Goal: Task Accomplishment & Management: Manage account settings

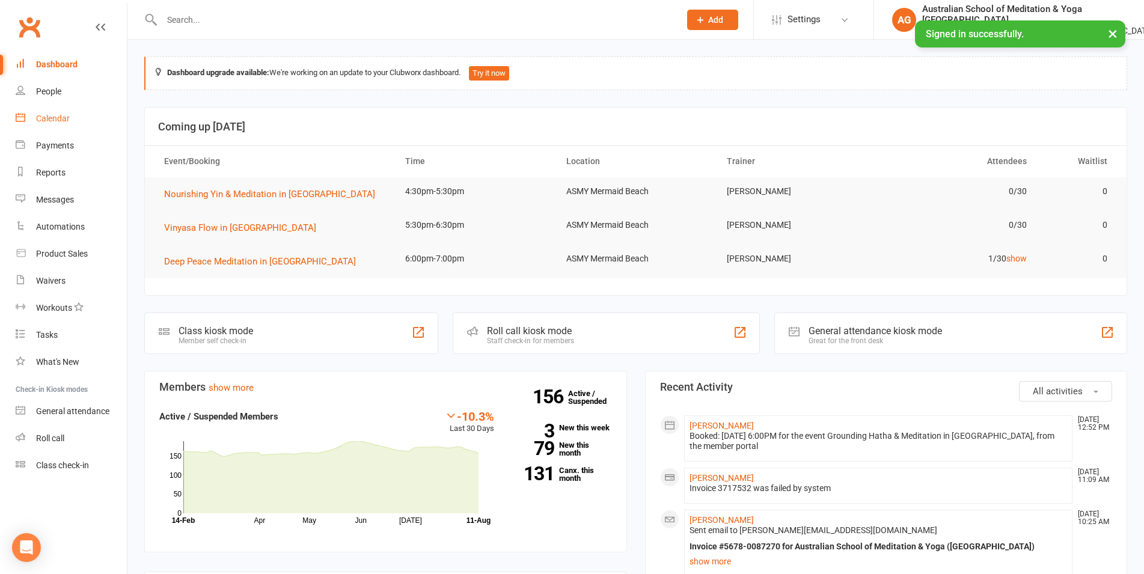
click at [58, 117] on div "Calendar" at bounding box center [53, 119] width 34 height 10
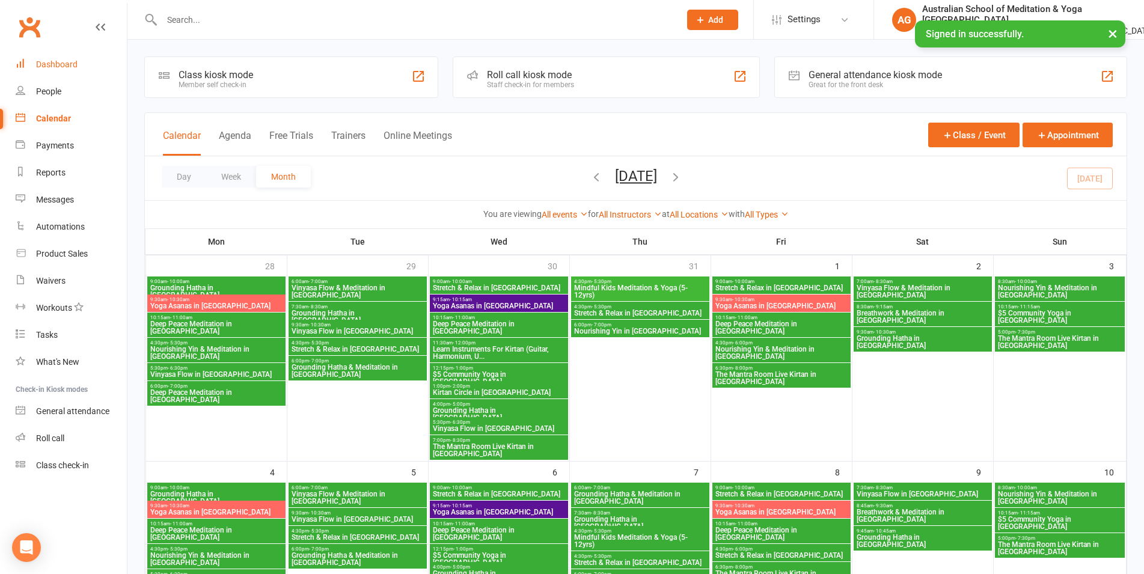
click at [66, 67] on div "Dashboard" at bounding box center [56, 65] width 41 height 10
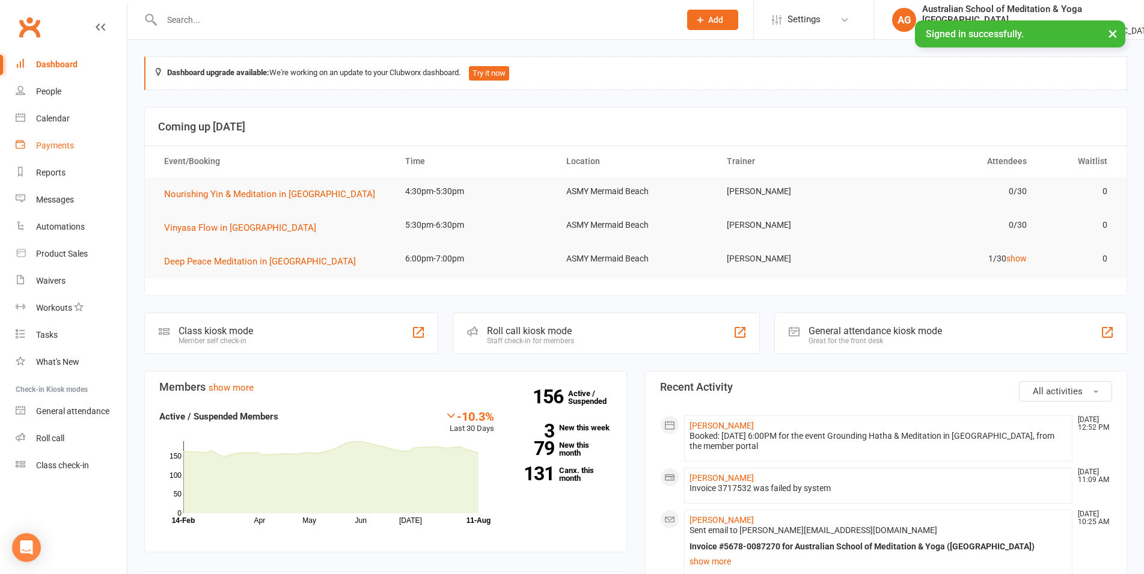
click at [58, 152] on link "Payments" at bounding box center [71, 145] width 111 height 27
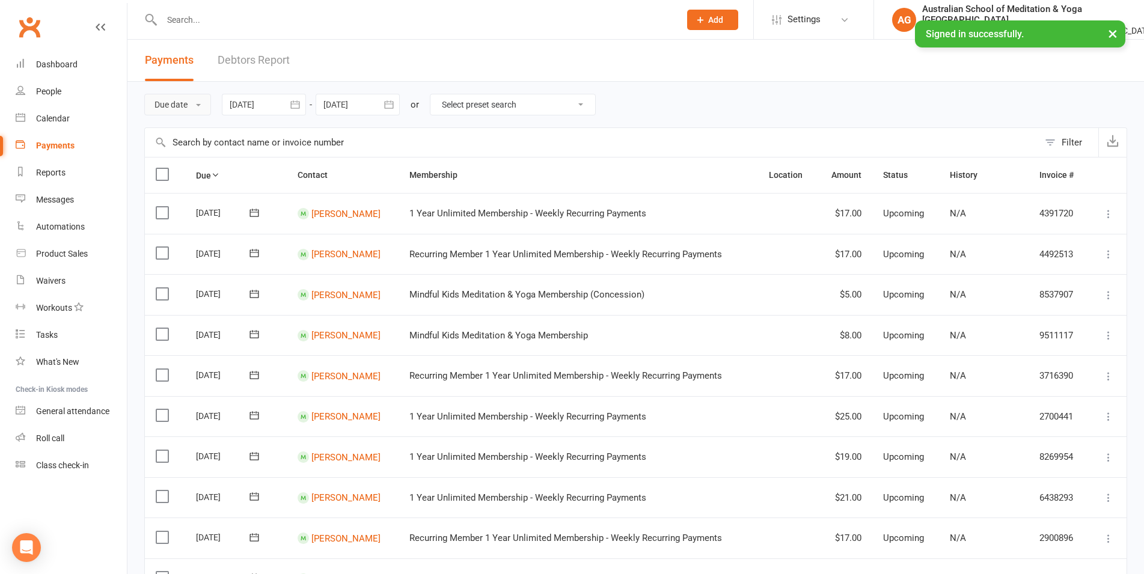
click at [189, 102] on button "Due date" at bounding box center [177, 105] width 67 height 22
click at [198, 179] on link "Date failed" at bounding box center [204, 180] width 119 height 24
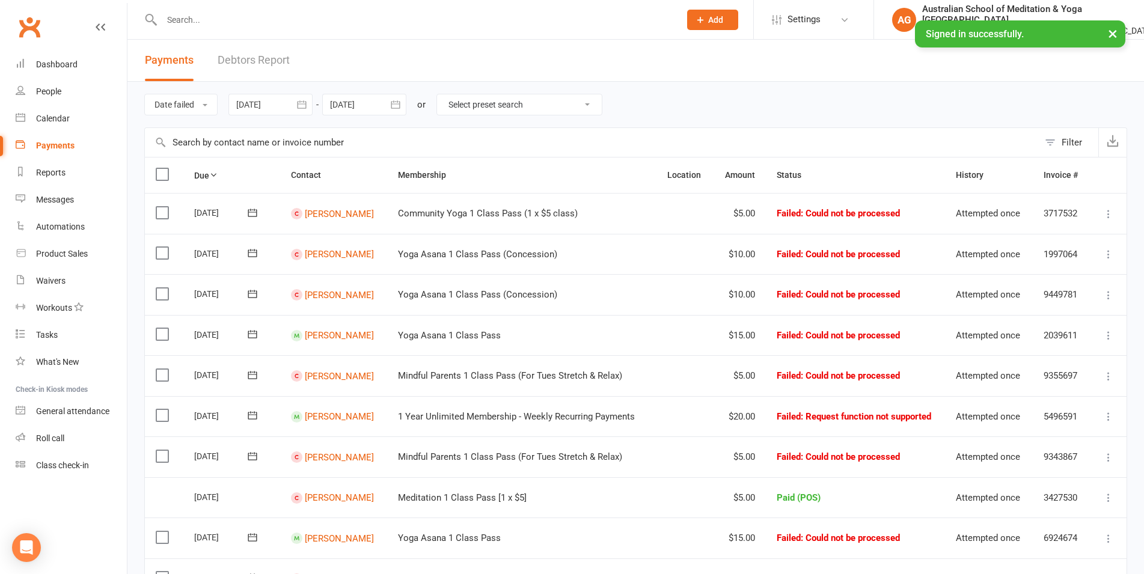
click at [160, 204] on td "Select this" at bounding box center [164, 213] width 38 height 41
click at [160, 254] on label at bounding box center [164, 253] width 16 height 12
click at [160, 247] on input "checkbox" at bounding box center [160, 247] width 8 height 0
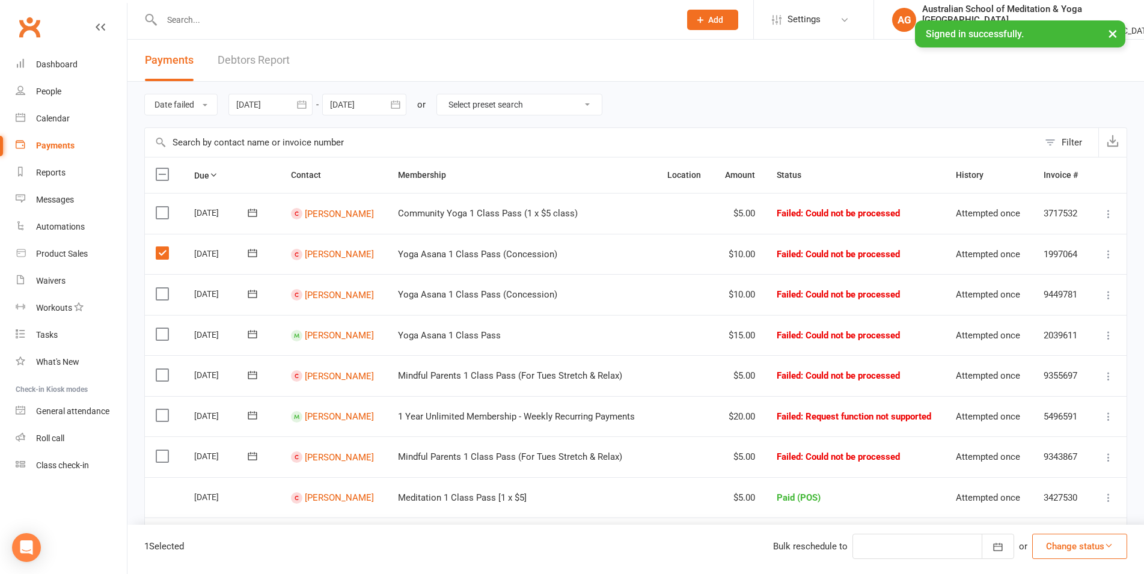
drag, startPoint x: 162, startPoint y: 212, endPoint x: 162, endPoint y: 227, distance: 15.0
click at [162, 213] on label at bounding box center [164, 213] width 16 height 12
click at [162, 207] on input "checkbox" at bounding box center [160, 207] width 8 height 0
click at [161, 292] on label at bounding box center [164, 294] width 16 height 12
click at [161, 288] on input "checkbox" at bounding box center [160, 288] width 8 height 0
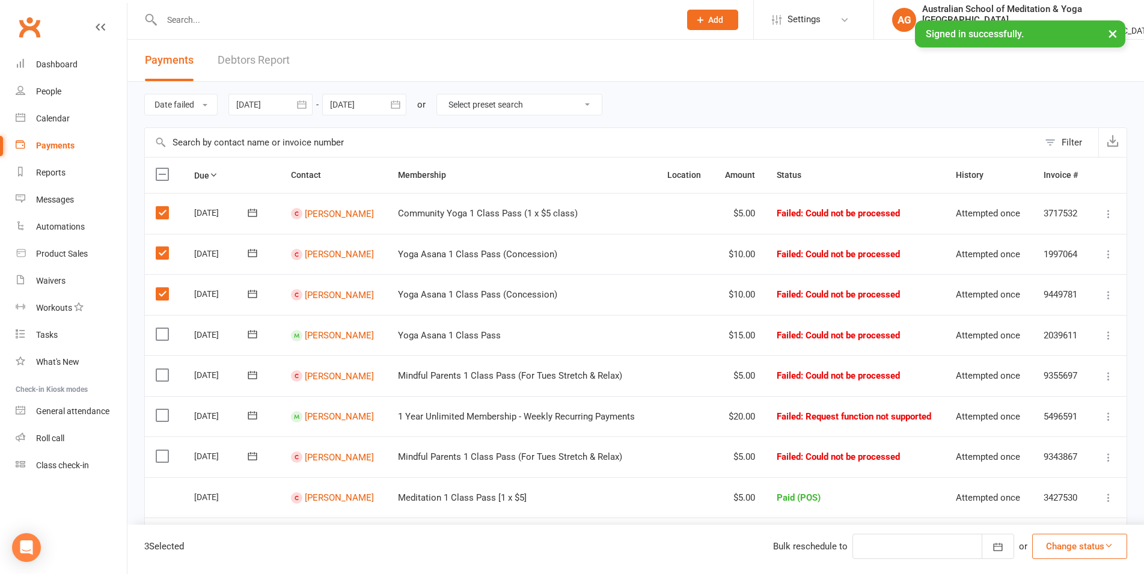
drag, startPoint x: 163, startPoint y: 333, endPoint x: 163, endPoint y: 343, distance: 9.6
click at [163, 334] on label at bounding box center [164, 334] width 16 height 12
click at [163, 328] on input "checkbox" at bounding box center [160, 328] width 8 height 0
click at [163, 377] on label at bounding box center [164, 375] width 16 height 12
click at [163, 369] on input "checkbox" at bounding box center [160, 369] width 8 height 0
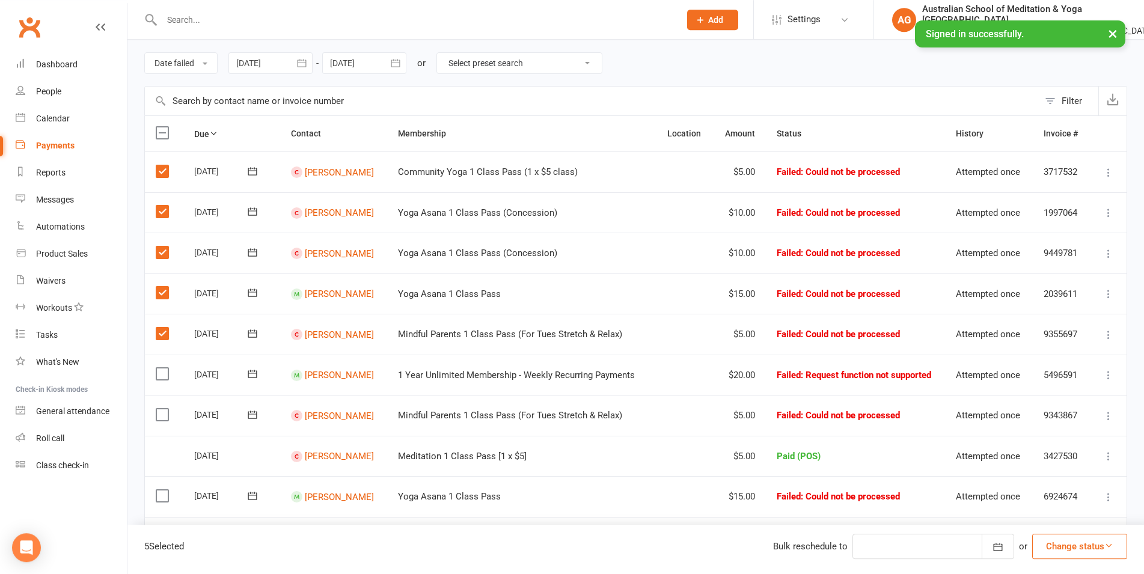
scroll to position [61, 0]
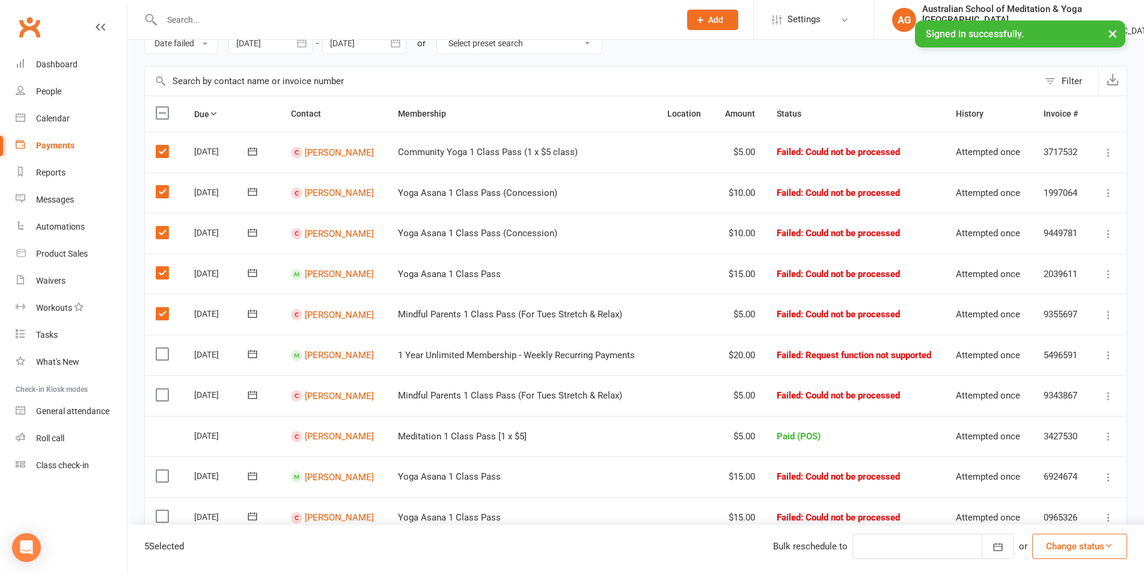
click at [160, 393] on label at bounding box center [164, 395] width 16 height 12
click at [160, 389] on input "checkbox" at bounding box center [160, 389] width 8 height 0
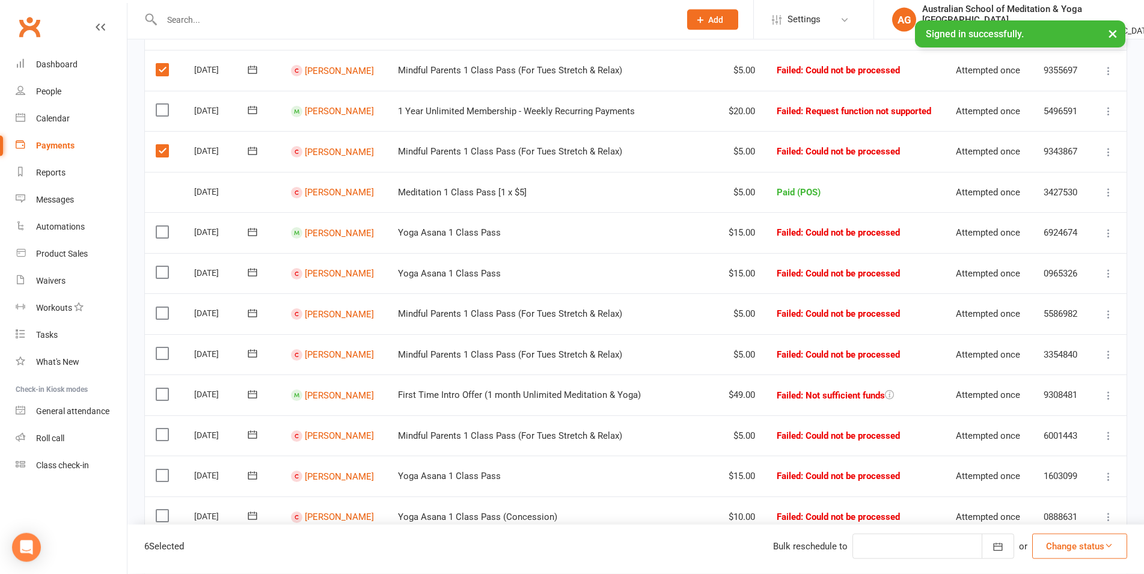
scroll to position [307, 0]
click at [162, 234] on label at bounding box center [164, 231] width 16 height 12
click at [162, 225] on input "checkbox" at bounding box center [160, 225] width 8 height 0
click at [161, 269] on label at bounding box center [164, 271] width 16 height 12
click at [161, 265] on input "checkbox" at bounding box center [160, 265] width 8 height 0
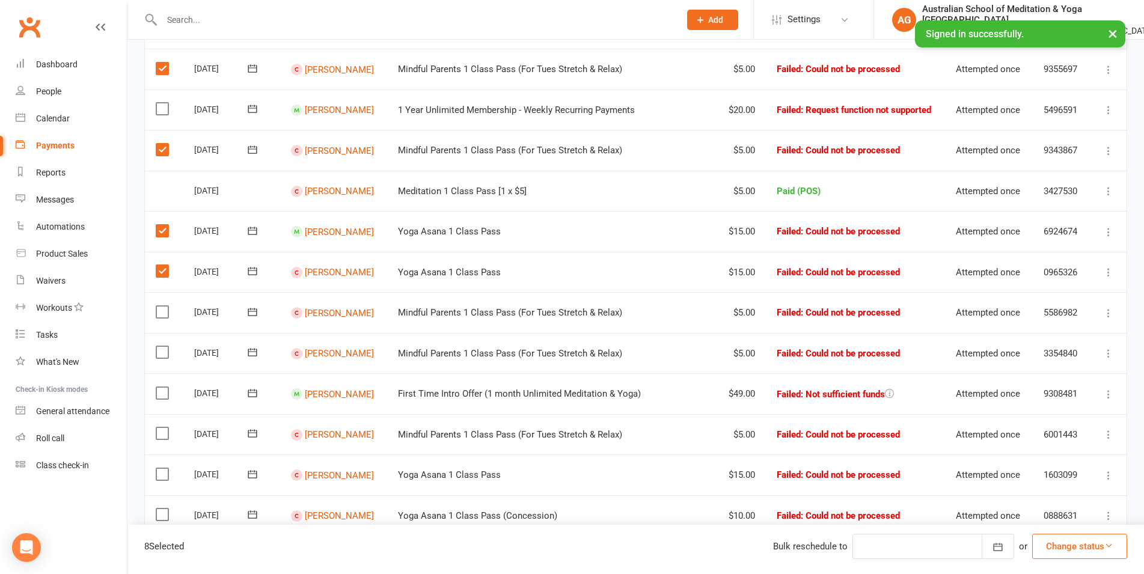
click at [162, 311] on label at bounding box center [164, 312] width 16 height 12
click at [162, 306] on input "checkbox" at bounding box center [160, 306] width 8 height 0
click at [161, 349] on label at bounding box center [164, 352] width 16 height 12
click at [161, 346] on input "checkbox" at bounding box center [160, 346] width 8 height 0
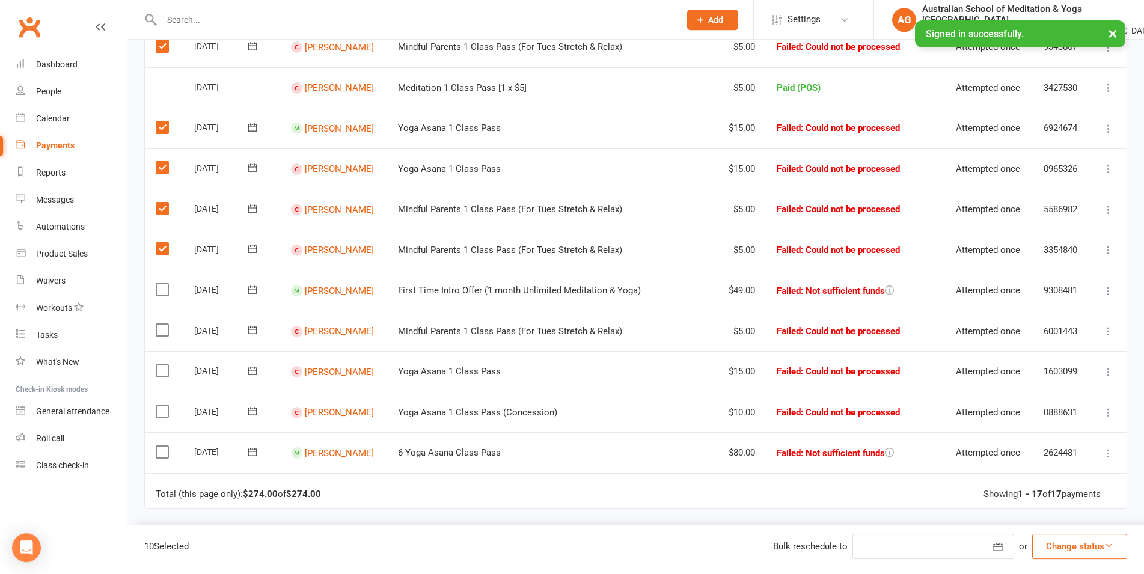
scroll to position [429, 0]
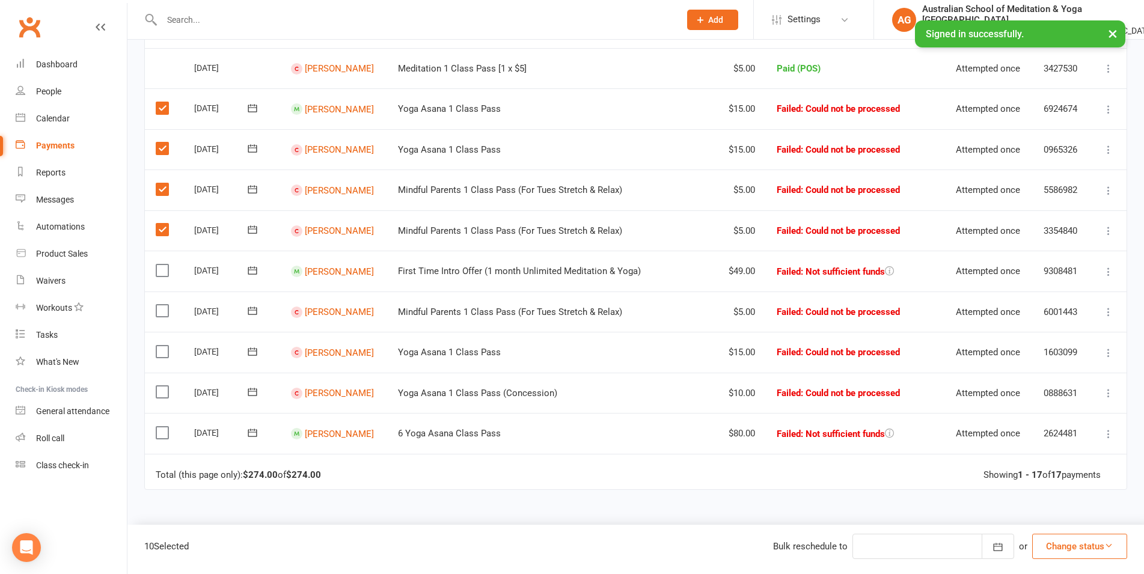
click at [162, 311] on label at bounding box center [164, 311] width 16 height 12
click at [162, 305] on input "checkbox" at bounding box center [160, 305] width 8 height 0
click at [162, 352] on label at bounding box center [164, 352] width 16 height 12
click at [162, 346] on input "checkbox" at bounding box center [160, 346] width 8 height 0
click at [164, 387] on label at bounding box center [164, 392] width 16 height 12
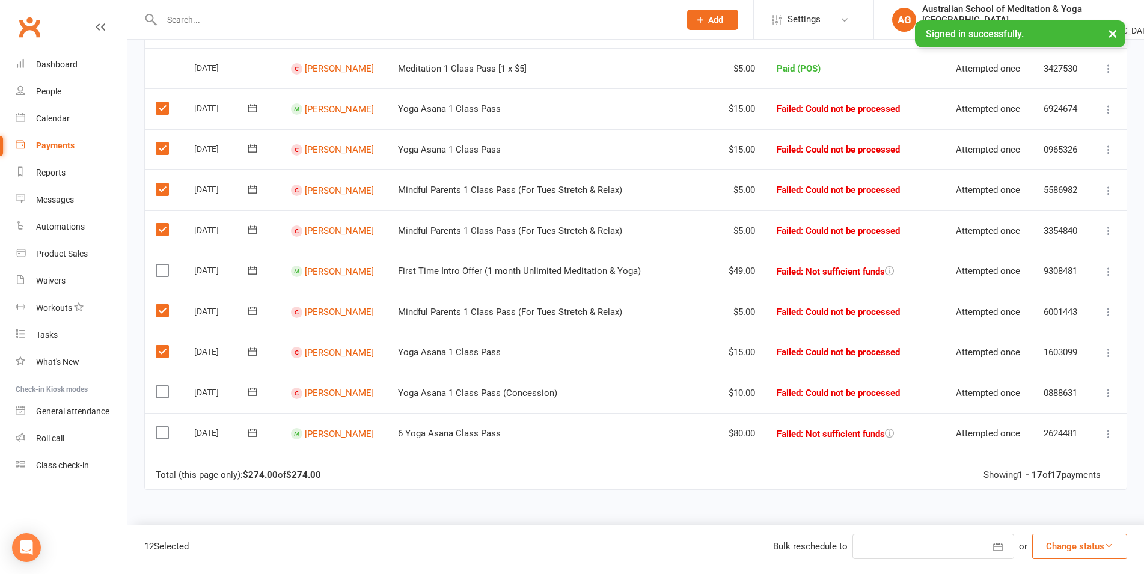
click at [163, 386] on input "checkbox" at bounding box center [160, 386] width 8 height 0
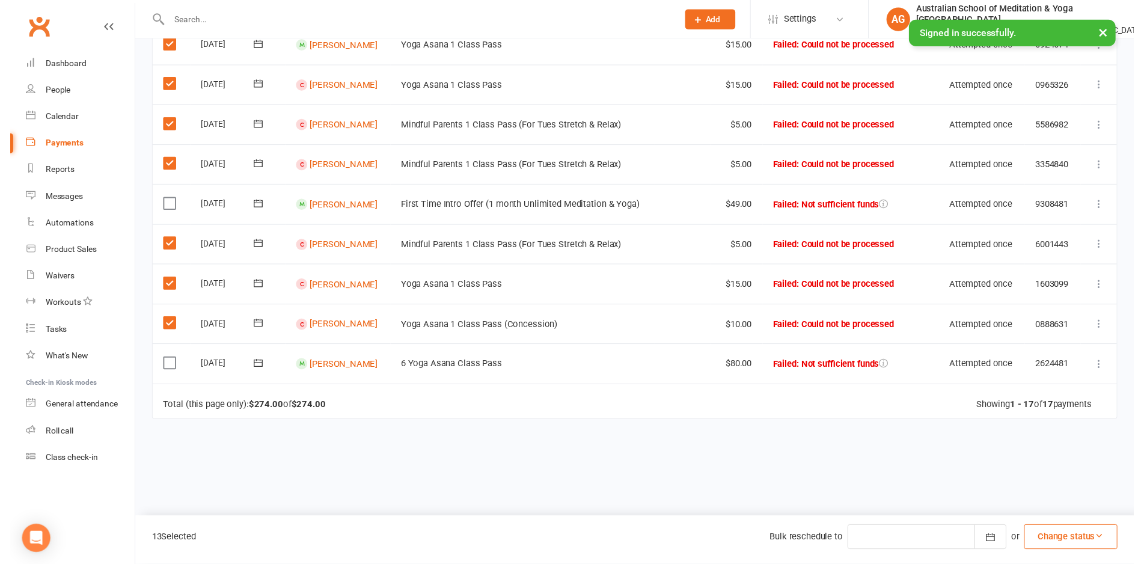
scroll to position [515, 0]
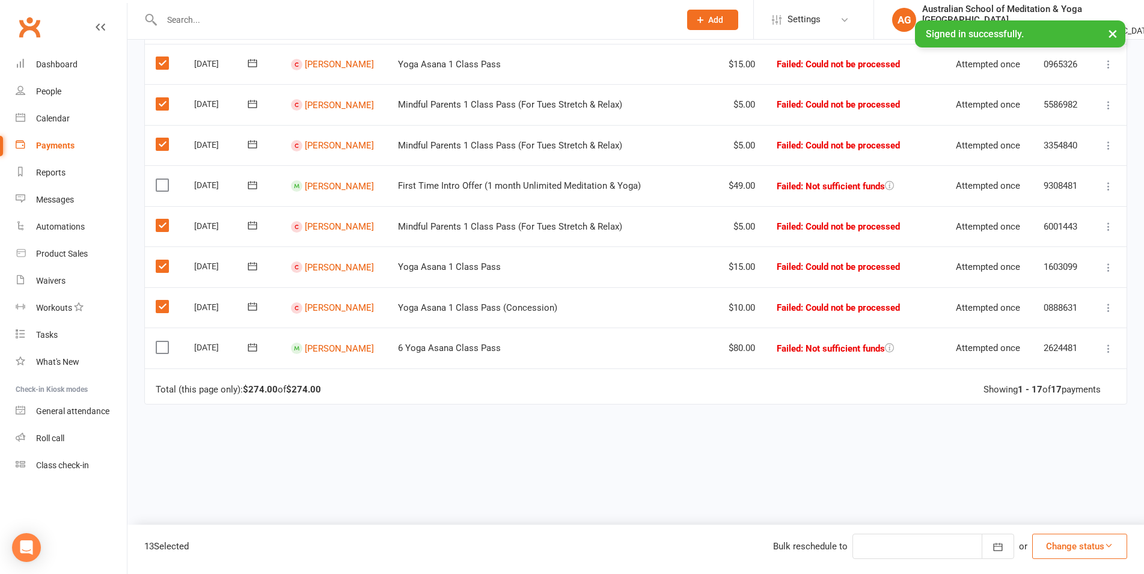
click at [1076, 552] on button "Change status" at bounding box center [1079, 546] width 95 height 25
click at [1042, 516] on link "Skipped" at bounding box center [1066, 514] width 119 height 24
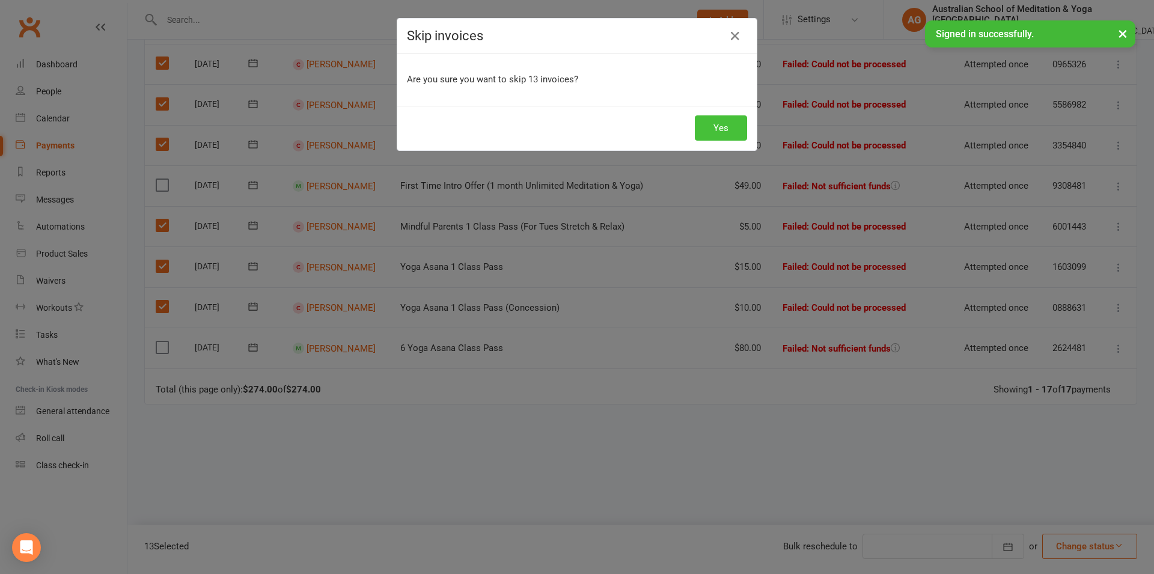
click at [707, 129] on button "Yes" at bounding box center [721, 127] width 52 height 25
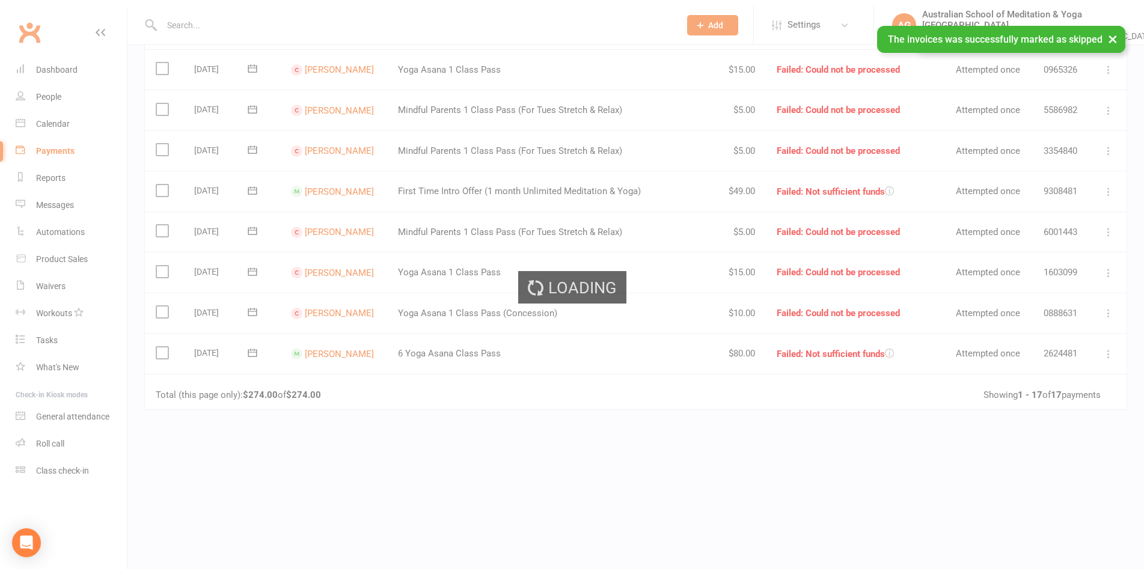
scroll to position [0, 0]
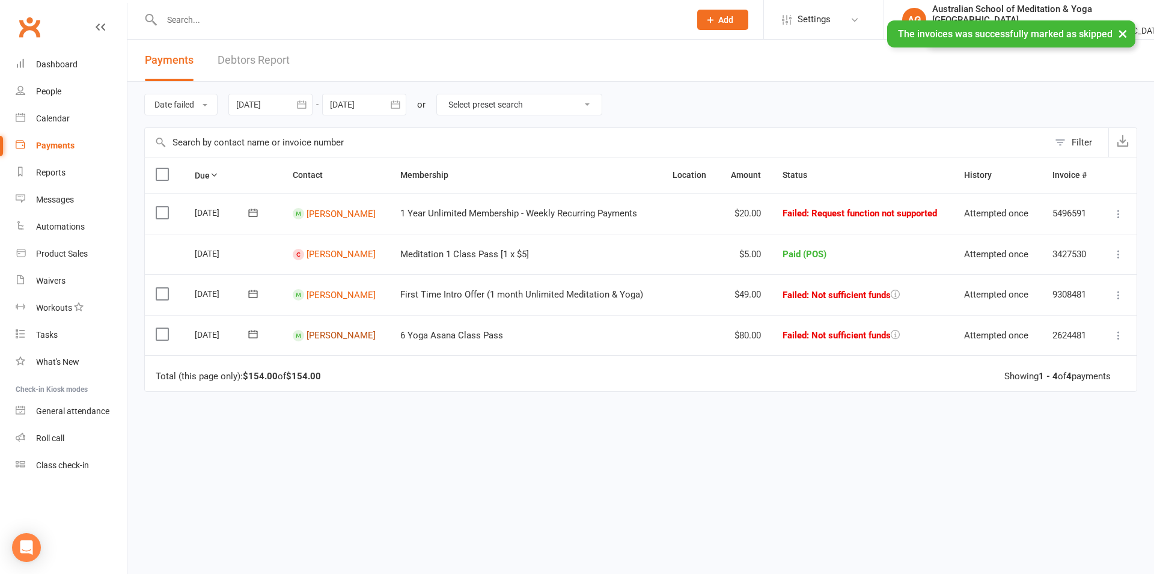
click at [323, 335] on link "[PERSON_NAME]" at bounding box center [341, 335] width 69 height 11
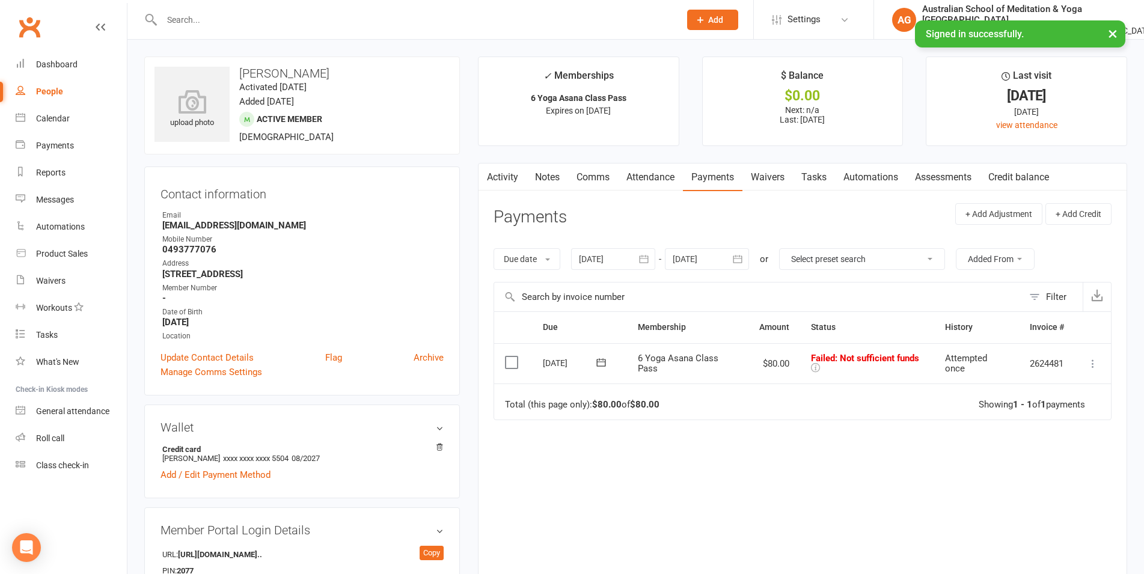
click at [504, 177] on link "Activity" at bounding box center [502, 177] width 48 height 28
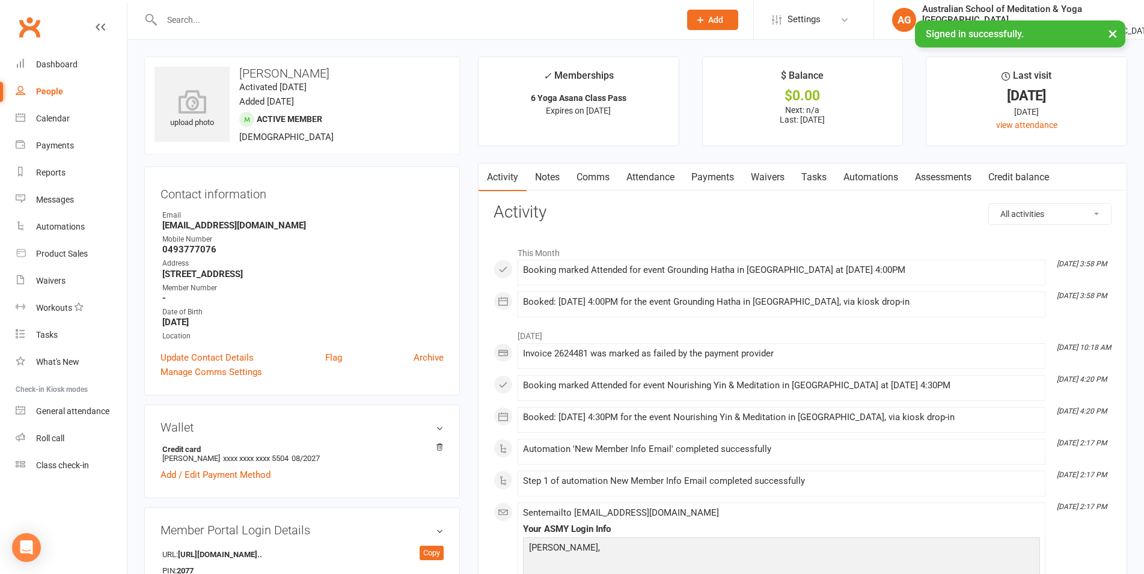
click at [732, 176] on link "Payments" at bounding box center [713, 177] width 60 height 28
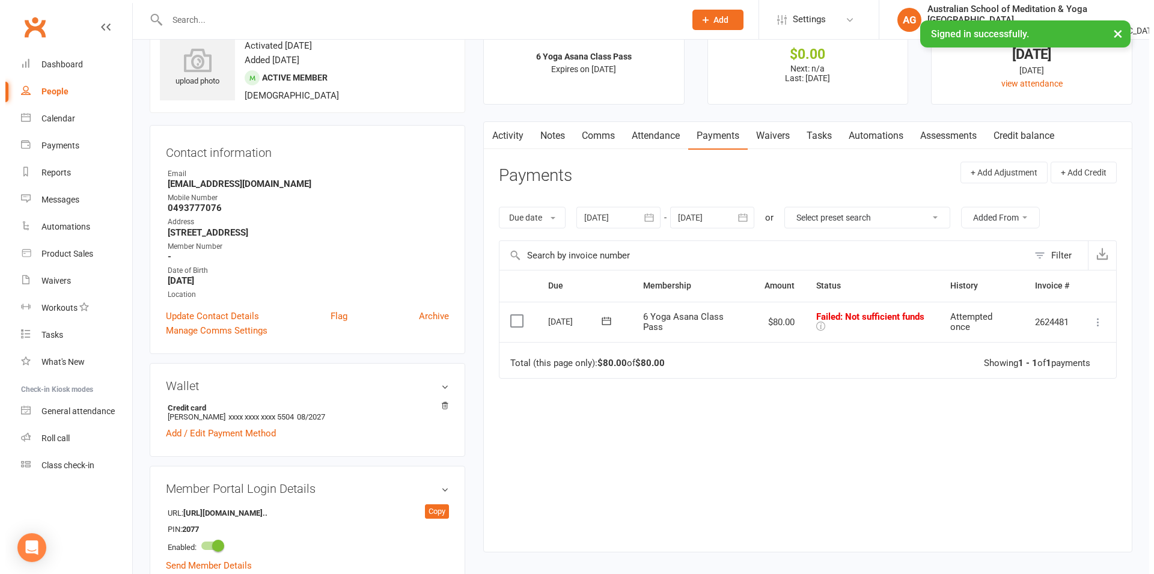
scroll to position [61, 0]
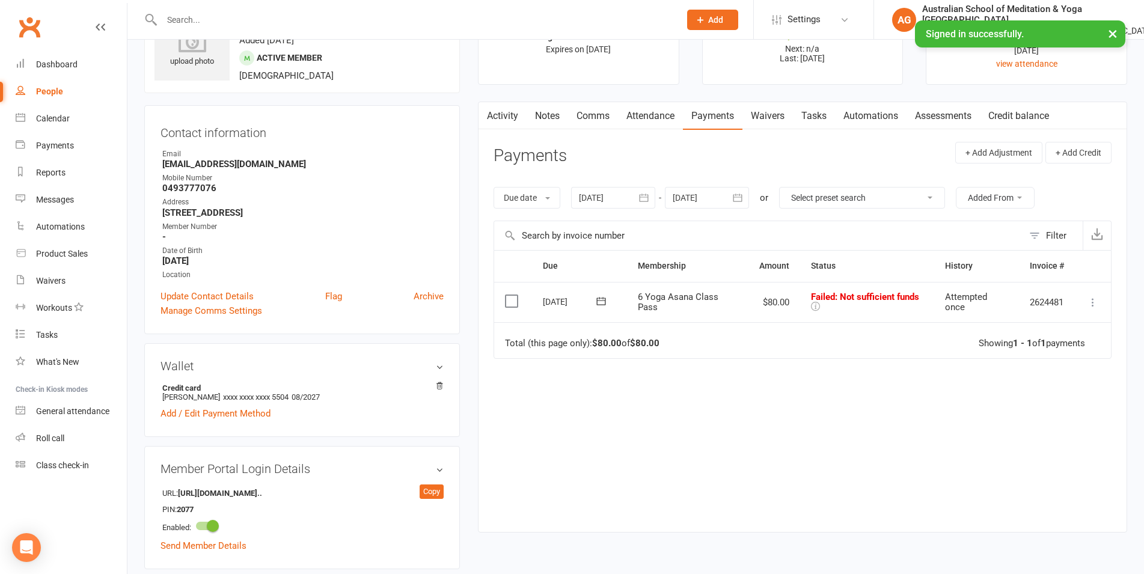
click at [1087, 299] on icon at bounding box center [1093, 302] width 12 height 12
click at [1036, 446] on link "More Info" at bounding box center [1039, 446] width 119 height 24
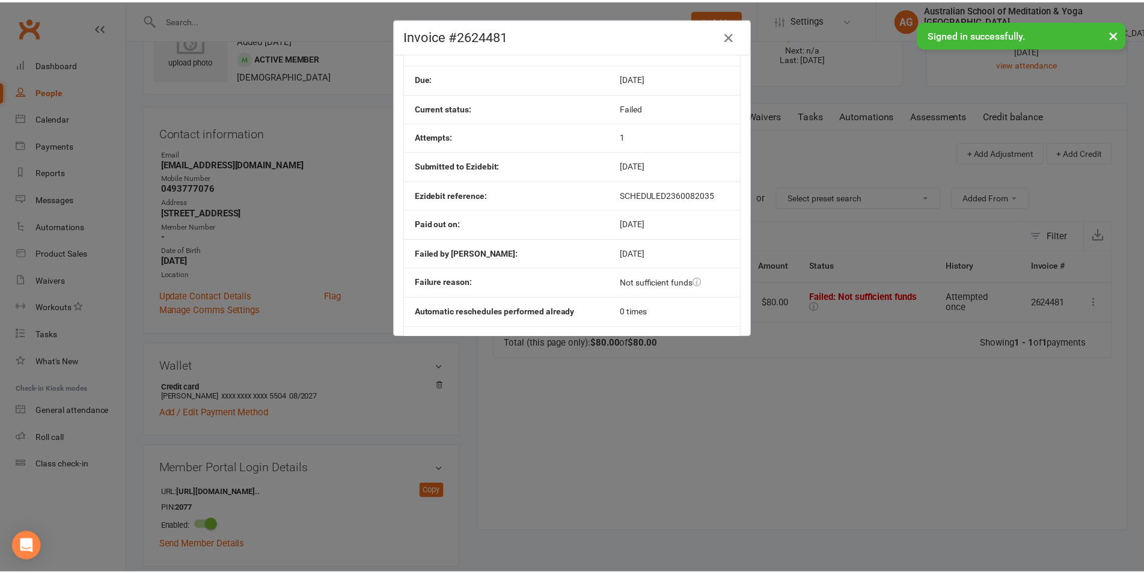
scroll to position [133, 0]
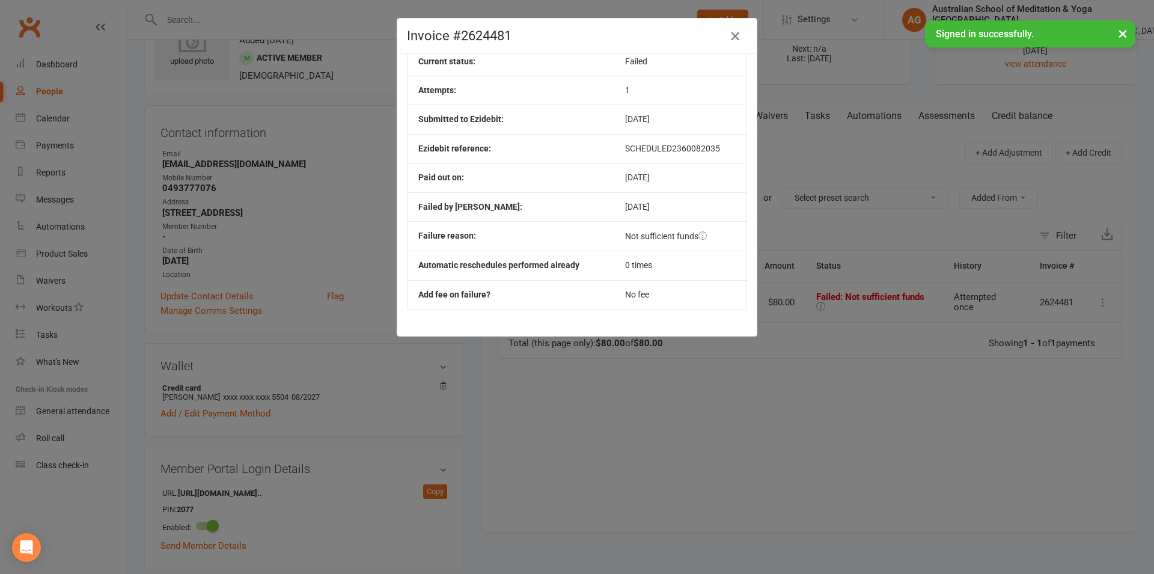
click at [730, 40] on icon "button" at bounding box center [735, 36] width 14 height 14
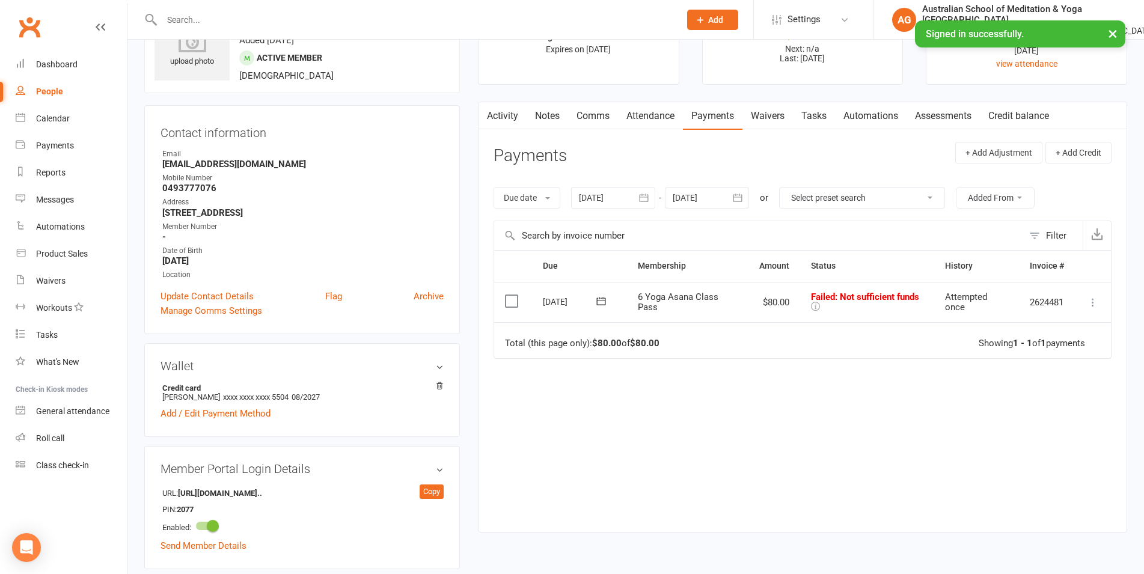
click at [1090, 301] on icon at bounding box center [1093, 302] width 12 height 12
click at [1030, 420] on link "Retry now" at bounding box center [1039, 422] width 119 height 24
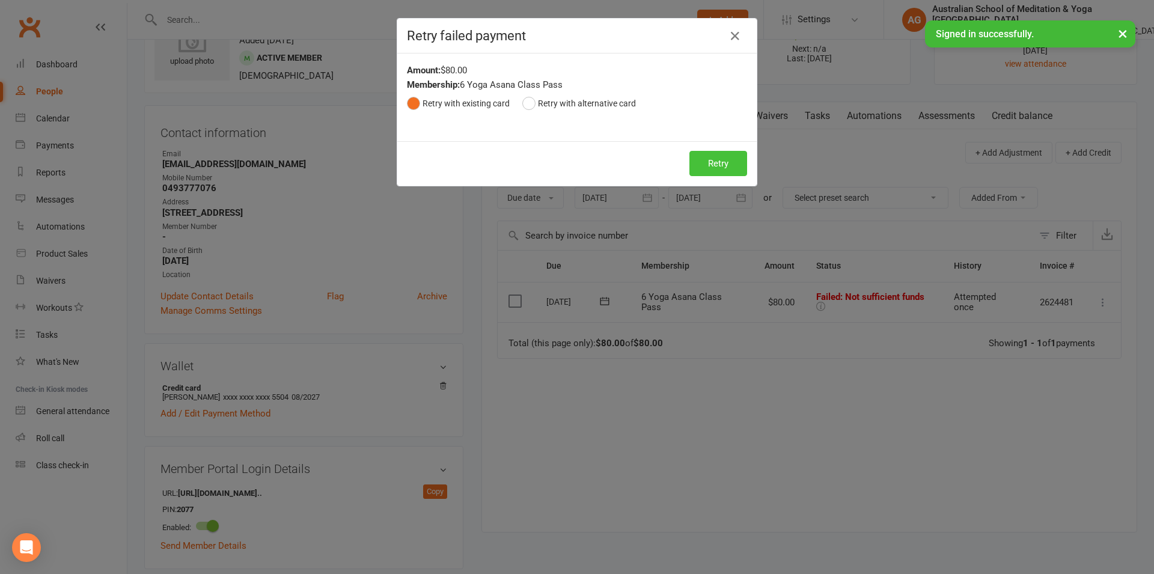
click at [710, 163] on button "Retry" at bounding box center [718, 163] width 58 height 25
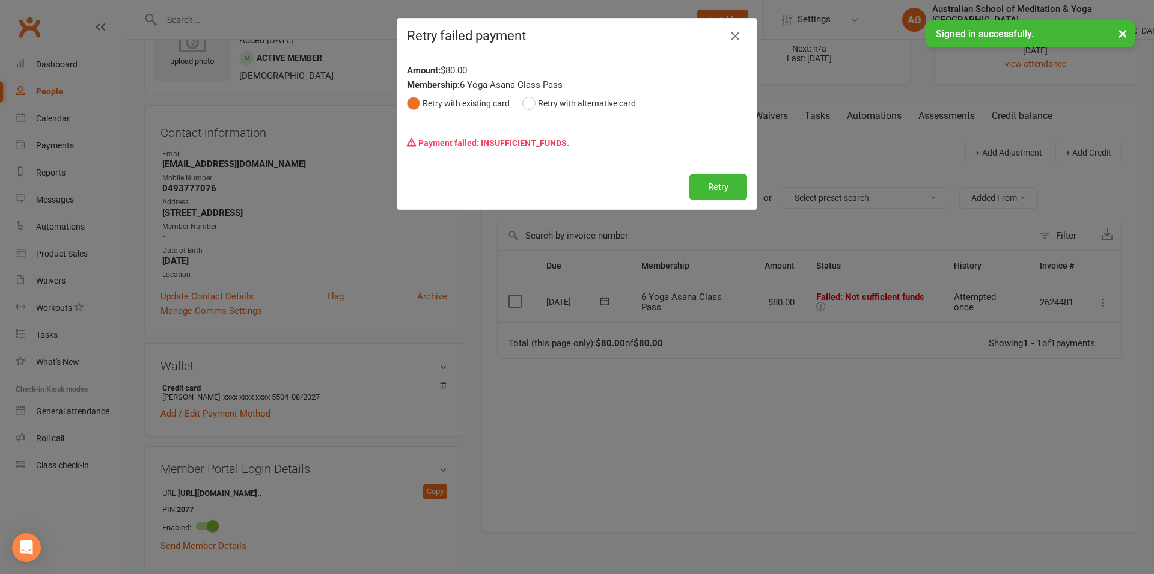
click at [730, 30] on icon "button" at bounding box center [735, 36] width 14 height 14
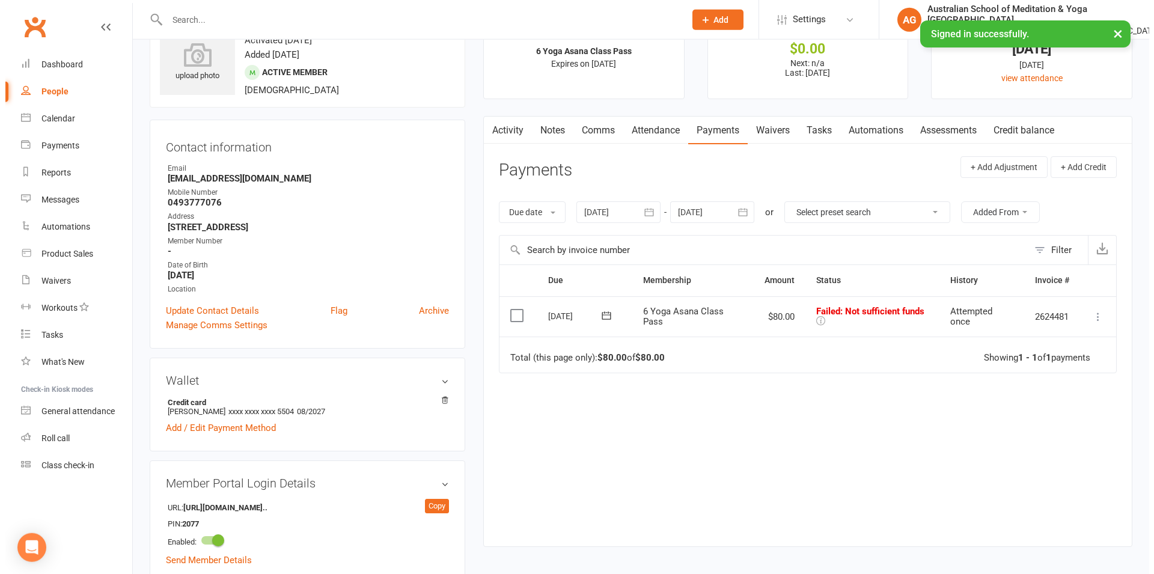
scroll to position [0, 0]
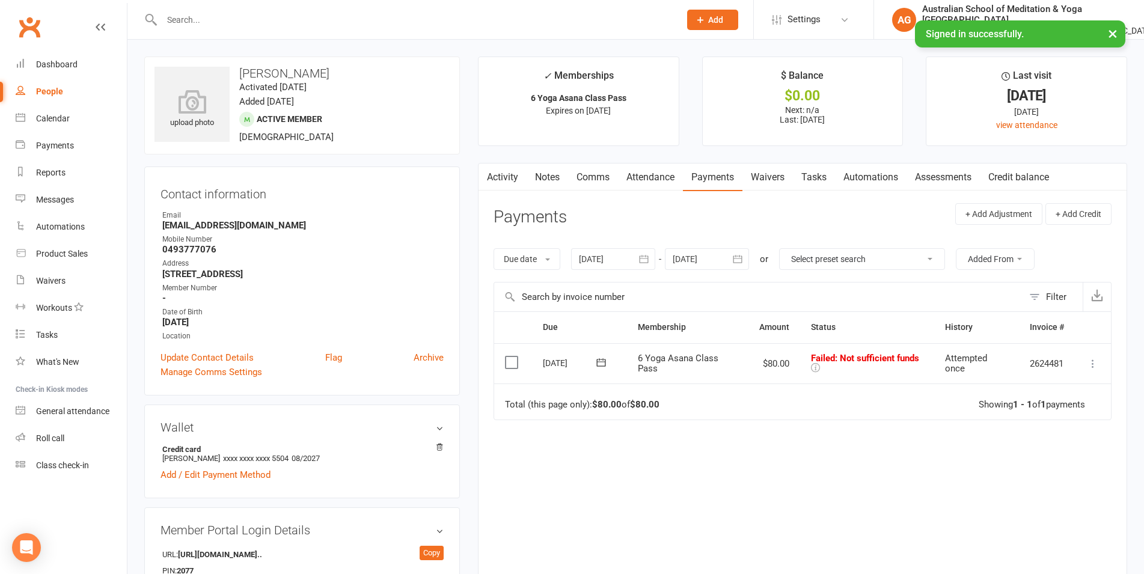
click at [501, 183] on link "Activity" at bounding box center [502, 177] width 48 height 28
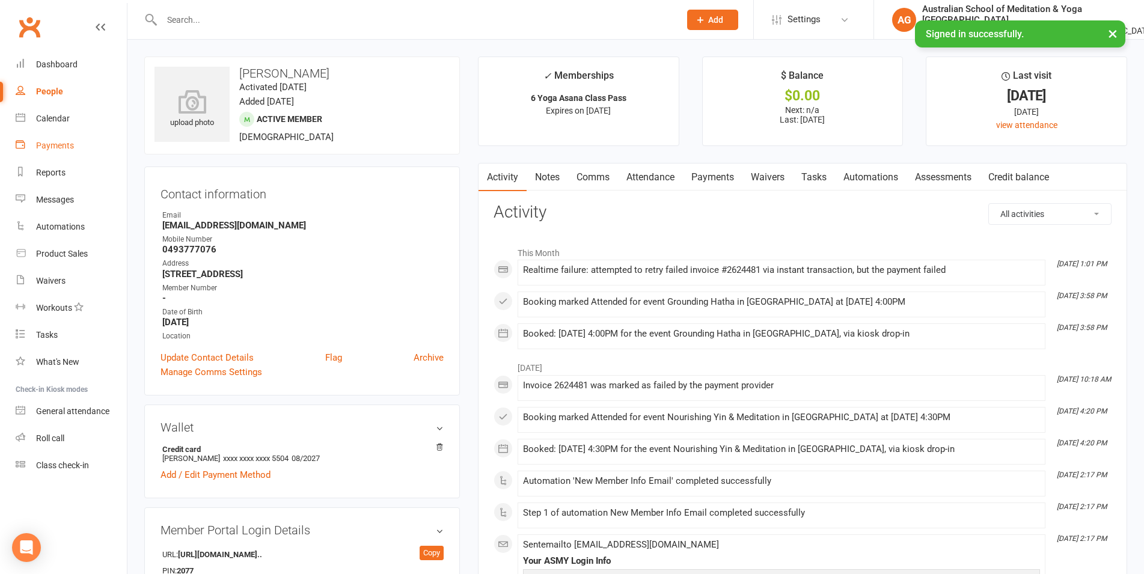
click at [58, 148] on div "Payments" at bounding box center [55, 146] width 38 height 10
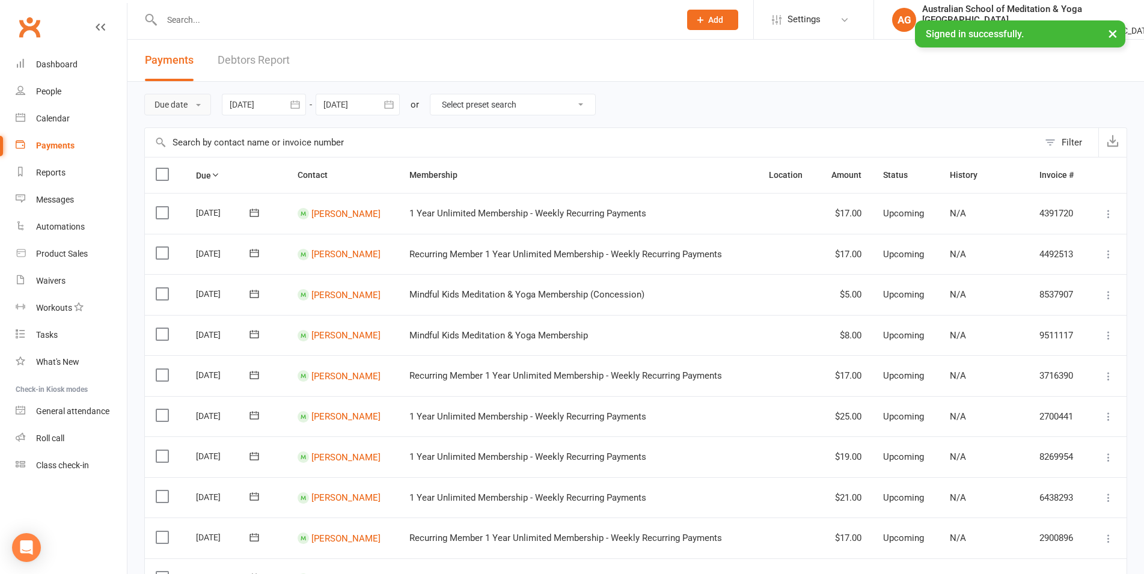
click at [189, 108] on button "Due date" at bounding box center [177, 105] width 67 height 22
click at [176, 179] on link "Date failed" at bounding box center [204, 180] width 119 height 24
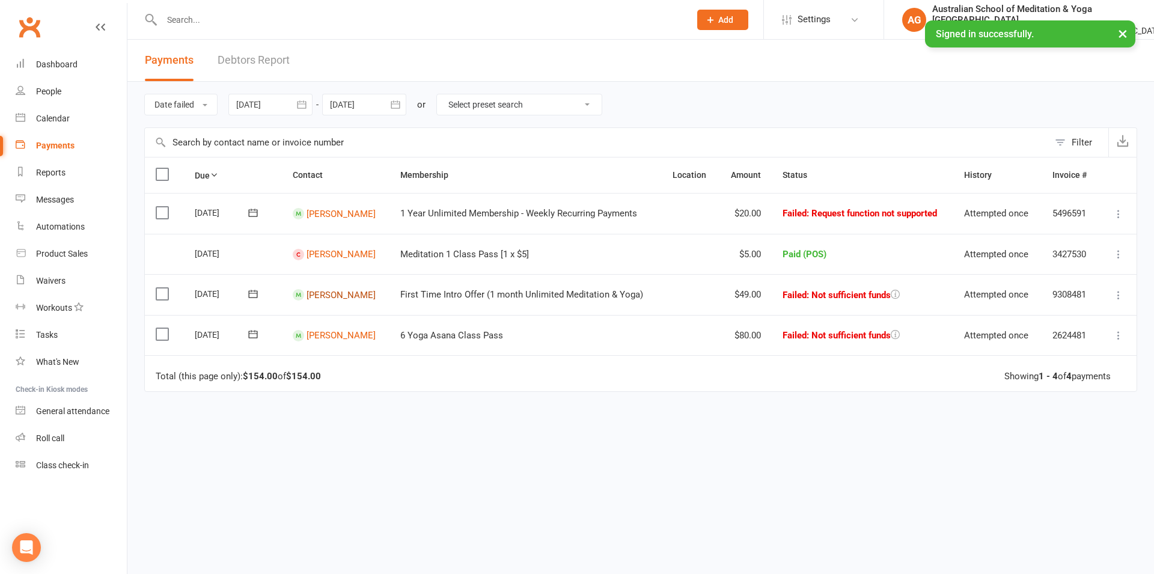
click at [356, 298] on link "Gretel Newman" at bounding box center [341, 294] width 69 height 11
click at [343, 212] on link "[PERSON_NAME]" at bounding box center [341, 213] width 69 height 11
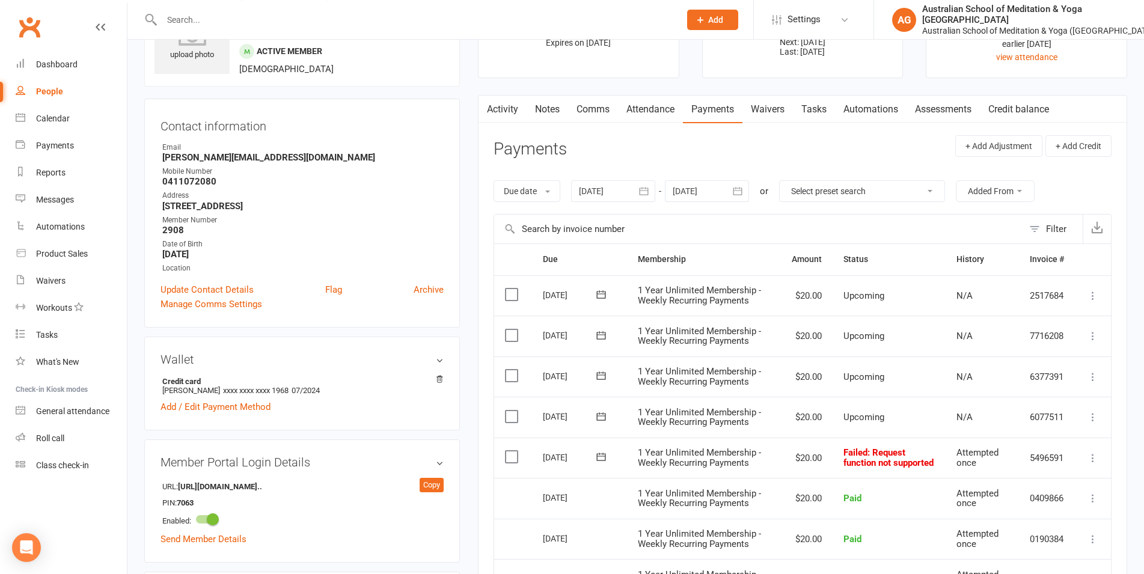
scroll to position [245, 0]
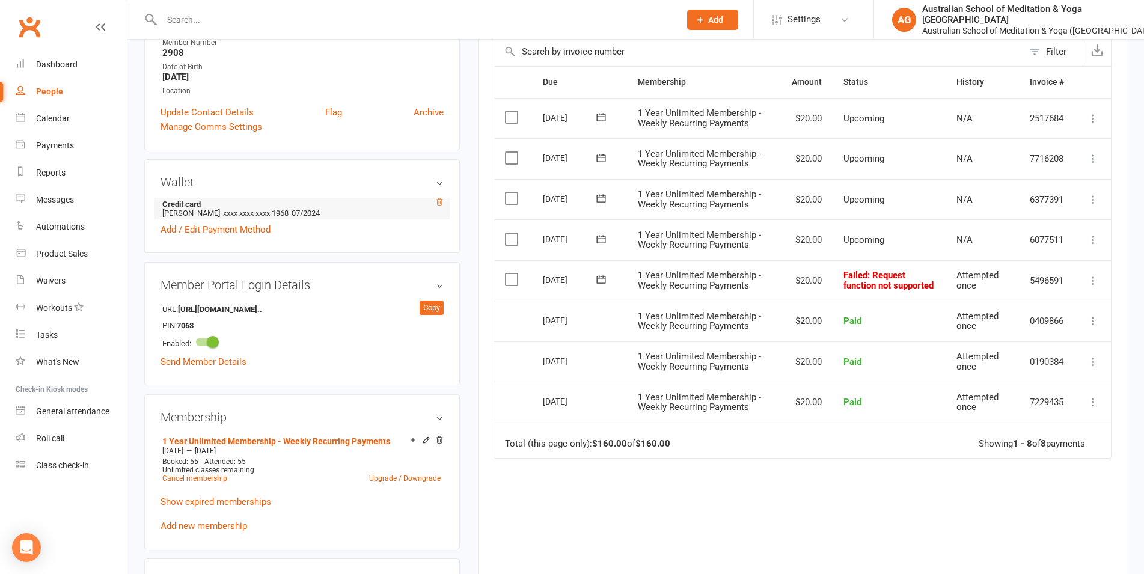
click at [439, 201] on icon at bounding box center [439, 202] width 8 height 8
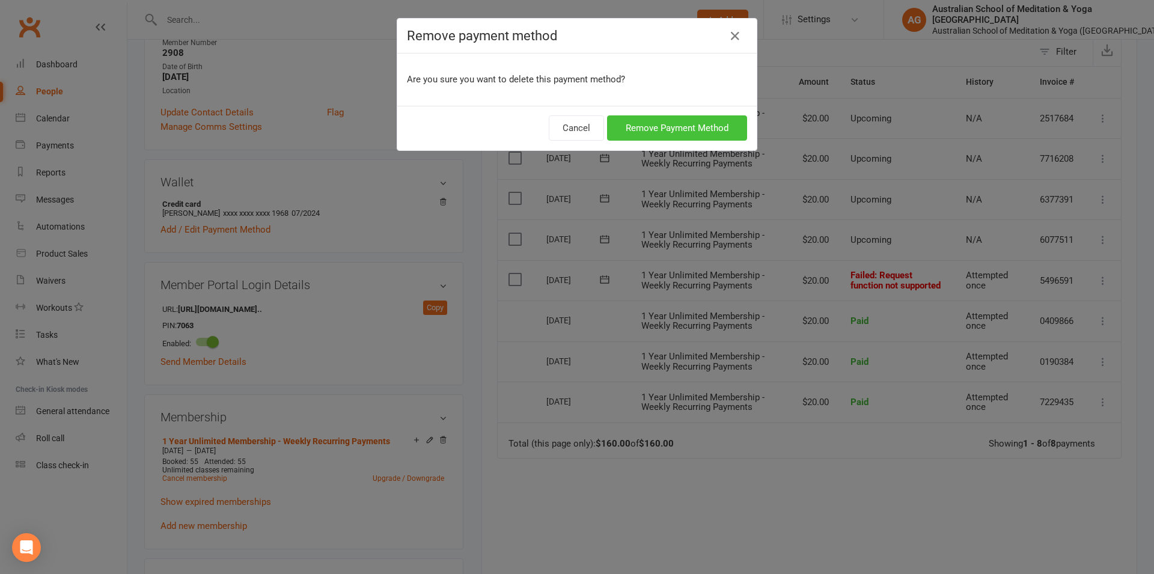
click at [620, 127] on button "Remove Payment Method" at bounding box center [677, 127] width 140 height 25
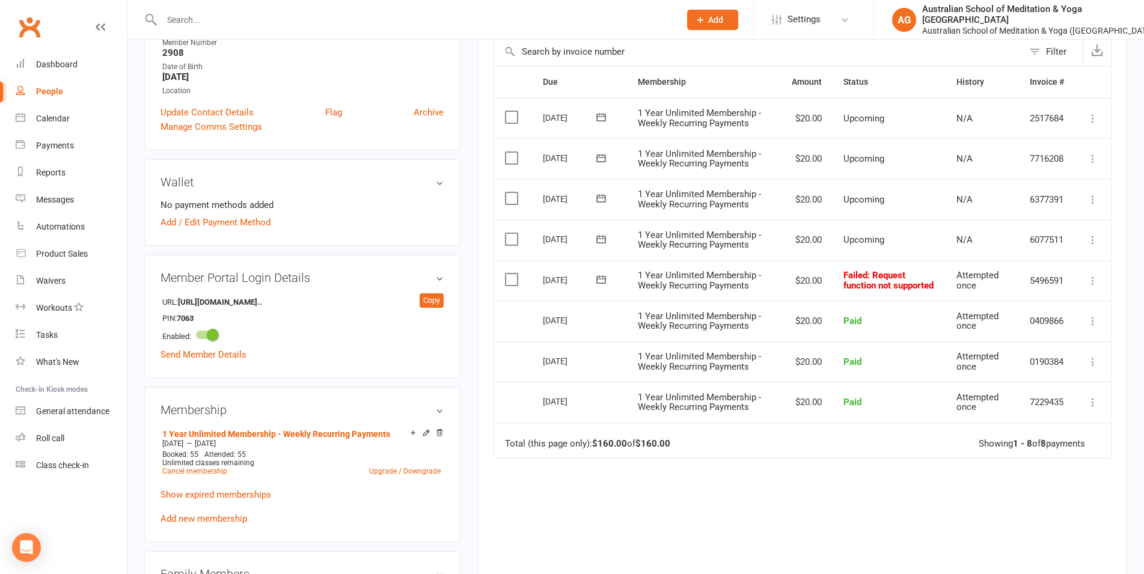
scroll to position [0, 0]
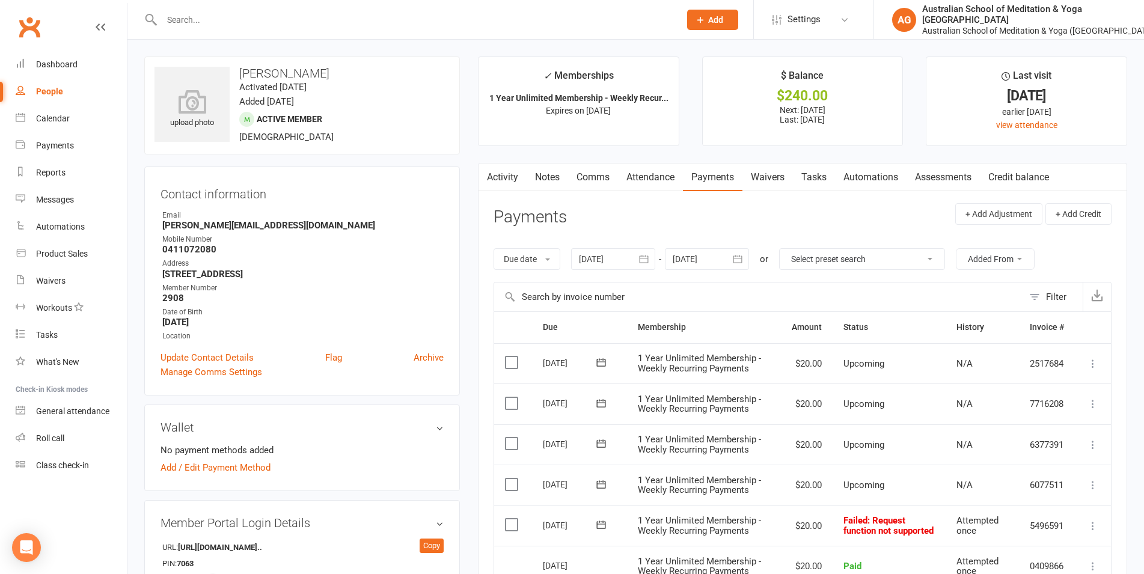
click at [240, 225] on strong "[PERSON_NAME][EMAIL_ADDRESS][DOMAIN_NAME]" at bounding box center [302, 225] width 281 height 11
click at [239, 225] on strong "[PERSON_NAME][EMAIL_ADDRESS][DOMAIN_NAME]" at bounding box center [302, 225] width 281 height 11
click at [332, 197] on h3 "Contact information" at bounding box center [301, 192] width 283 height 18
click at [46, 63] on div "Dashboard" at bounding box center [56, 65] width 41 height 10
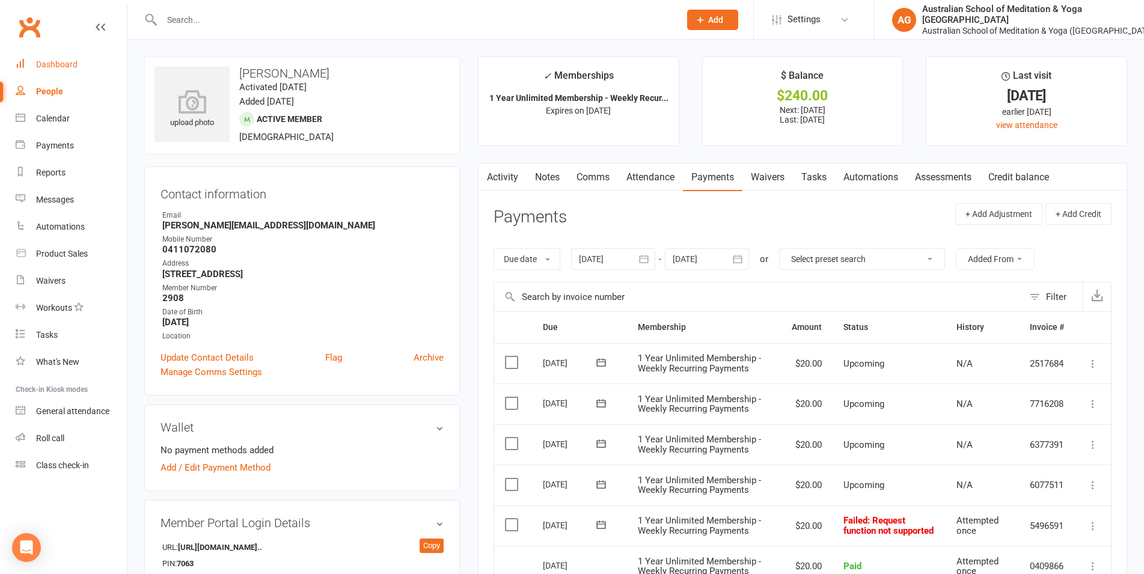
click at [784, 179] on link "Waivers" at bounding box center [767, 177] width 50 height 28
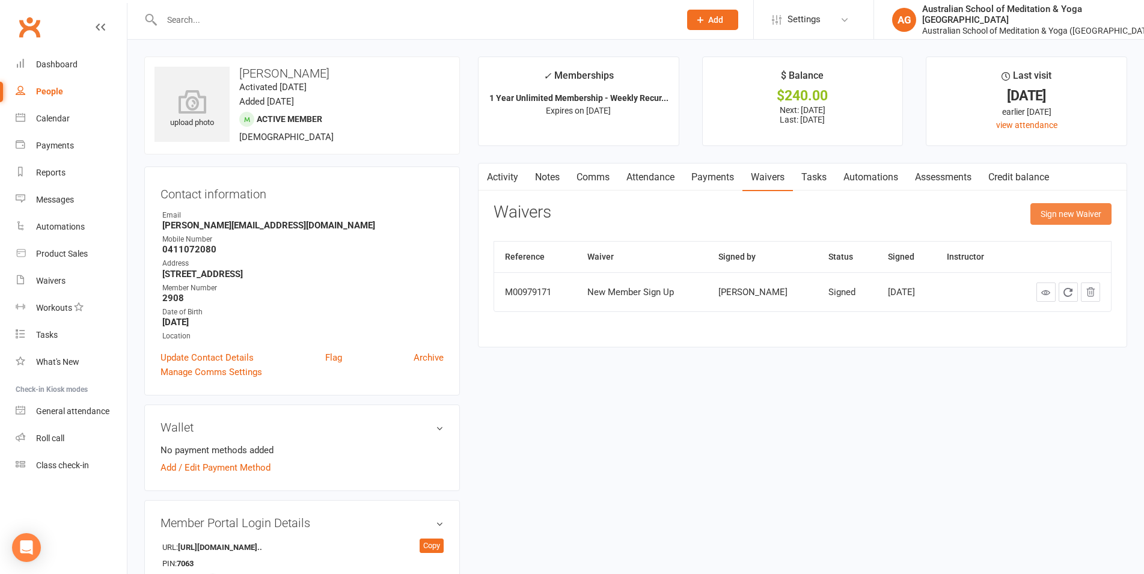
click at [1089, 215] on button "Sign new Waiver" at bounding box center [1070, 214] width 81 height 22
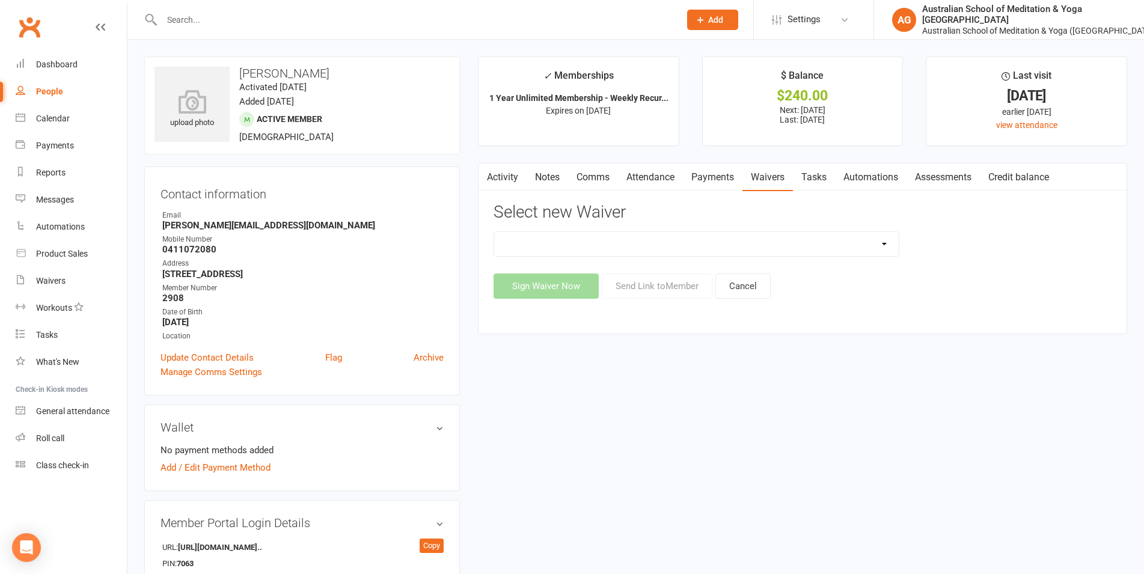
click at [494, 232] on select "Add/Update Payment Details Free Class with ASMY for Soak Mindful Morning Partic…" at bounding box center [696, 244] width 405 height 24
select select "9730"
click option "Add/Update Payment Details" at bounding box center [0, 0] width 0 height 0
click at [635, 281] on button "Send Link to Member" at bounding box center [657, 285] width 111 height 25
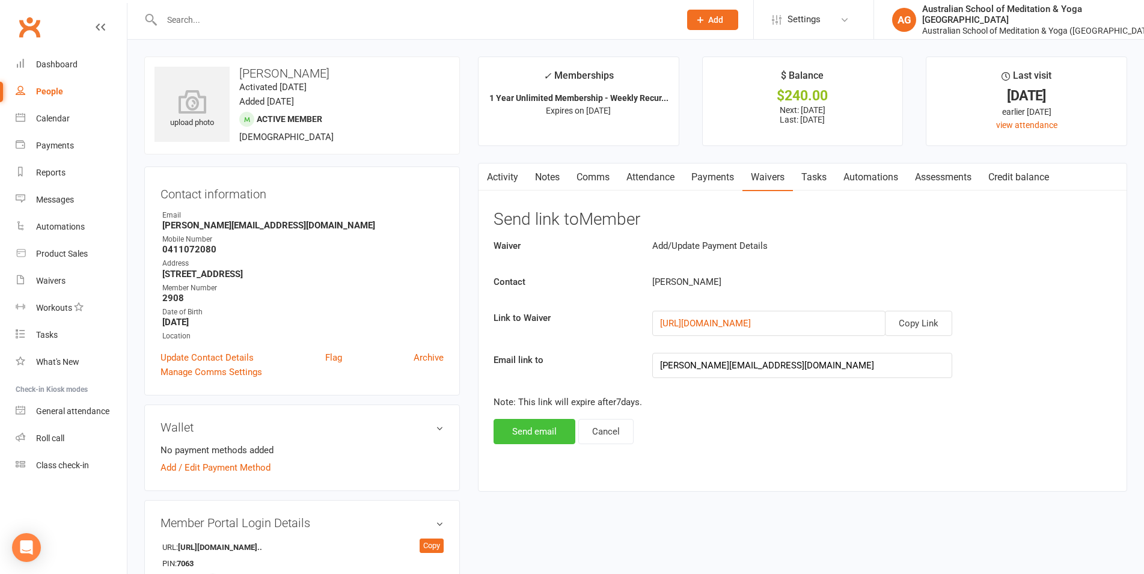
click at [545, 434] on button "Send email" at bounding box center [534, 431] width 82 height 25
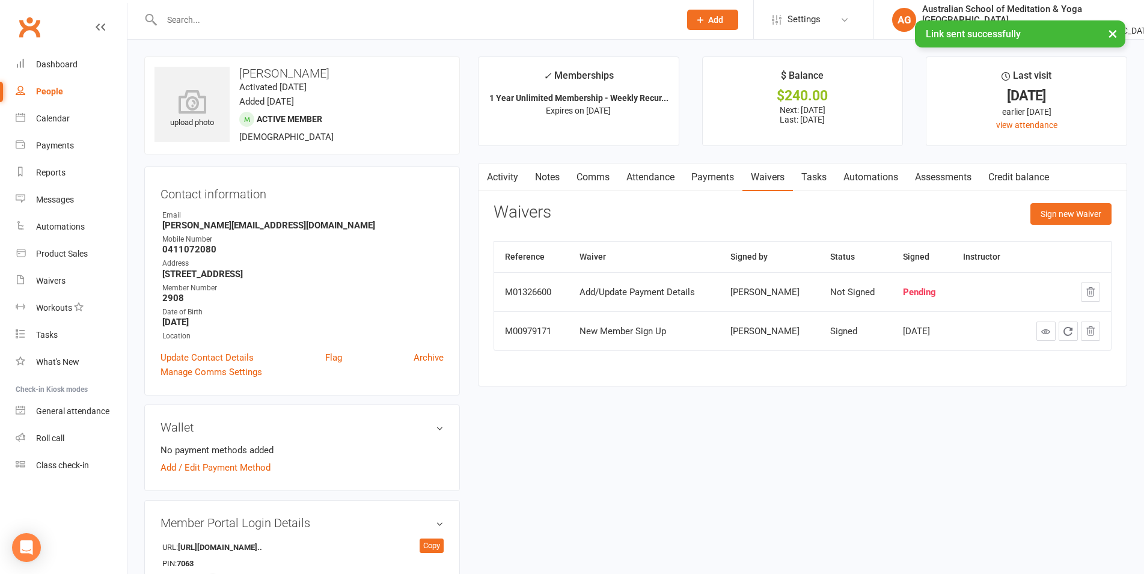
click at [491, 174] on button "button" at bounding box center [485, 176] width 15 height 27
click at [502, 178] on link "Activity" at bounding box center [502, 177] width 48 height 28
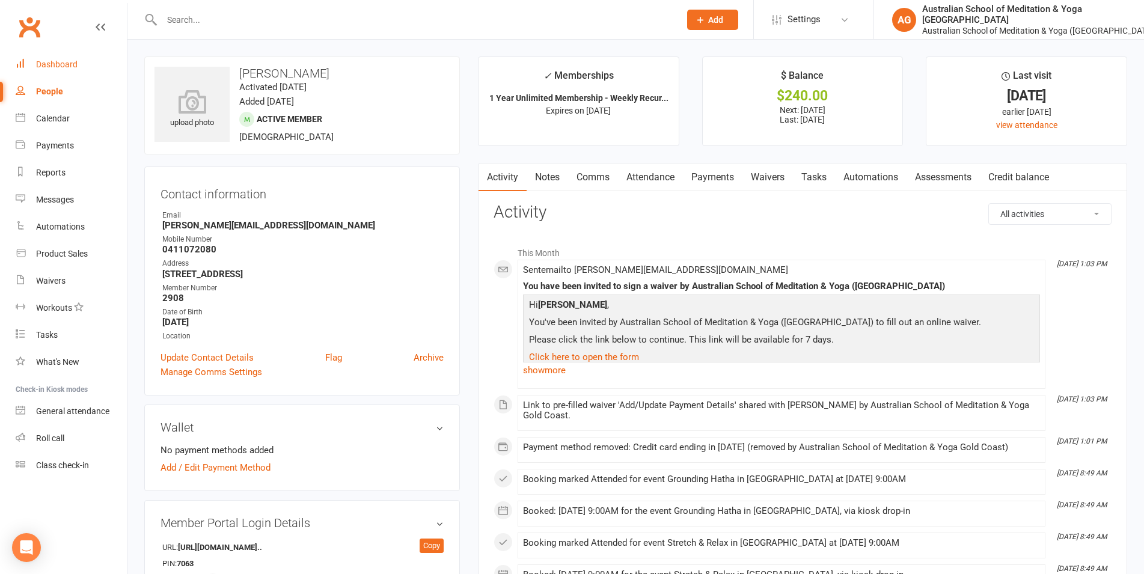
click at [59, 65] on div "Dashboard" at bounding box center [56, 65] width 41 height 10
